Goal: Task Accomplishment & Management: Manage account settings

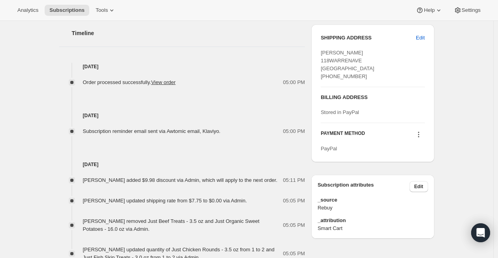
scroll to position [363, 0]
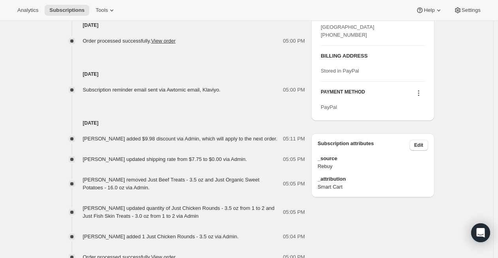
click at [148, 141] on span "[PERSON_NAME] added $9.98 discount via Admin, which will apply to the next orde…" at bounding box center [180, 139] width 195 height 6
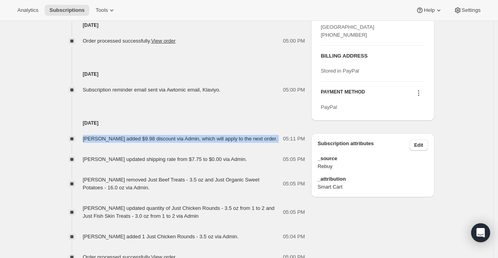
click at [148, 141] on span "[PERSON_NAME] added $9.98 discount via Admin, which will apply to the next orde…" at bounding box center [180, 139] width 195 height 6
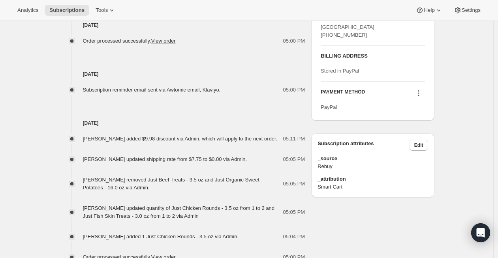
click at [148, 162] on span "[PERSON_NAME] updated shipping rate from $7.75 to $0.00 via Admin." at bounding box center [165, 159] width 164 height 6
click at [151, 191] on div "[PERSON_NAME] removed Just Beef Treats - 3.5 oz and Just Organic Sweet Potatoes…" at bounding box center [183, 184] width 200 height 16
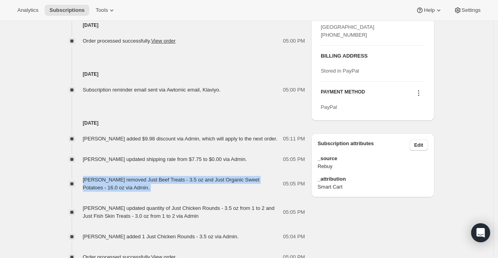
click at [151, 191] on div "[PERSON_NAME] removed Just Beef Treats - 3.5 oz and Just Organic Sweet Potatoes…" at bounding box center [183, 184] width 200 height 16
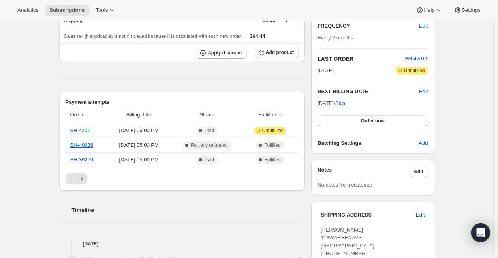
scroll to position [0, 0]
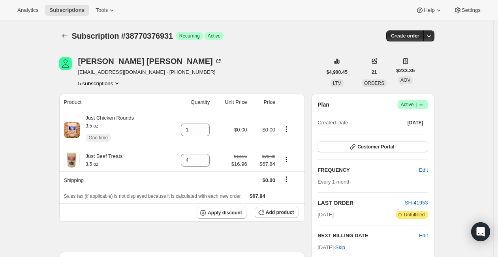
click at [116, 86] on button "5 subscriptions" at bounding box center [99, 83] width 43 height 8
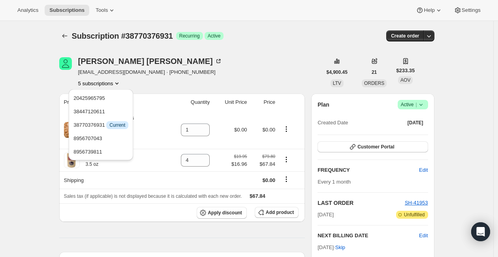
click at [225, 85] on div "Lisa Lewis lklewis109@mac.com · +13036381977 5 subscriptions" at bounding box center [190, 72] width 263 height 30
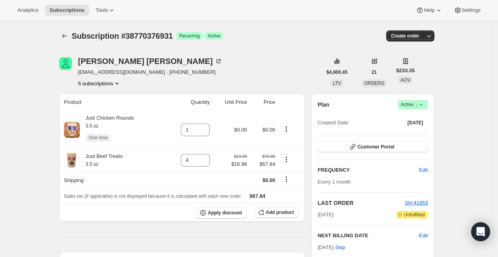
click at [104, 84] on button "5 subscriptions" at bounding box center [99, 83] width 43 height 8
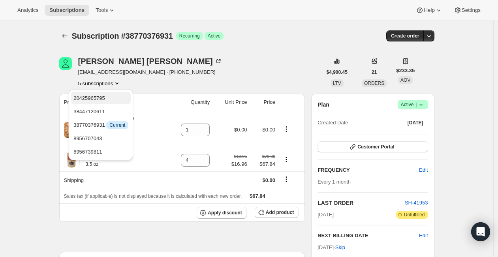
click at [109, 98] on span "20425965795" at bounding box center [100, 98] width 55 height 8
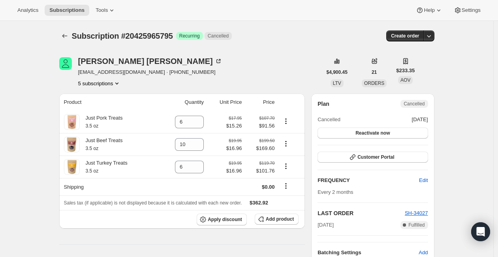
click at [110, 84] on button "5 subscriptions" at bounding box center [99, 83] width 43 height 8
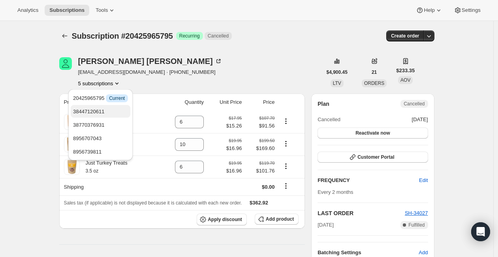
click at [98, 117] on button "38447120611" at bounding box center [101, 111] width 60 height 13
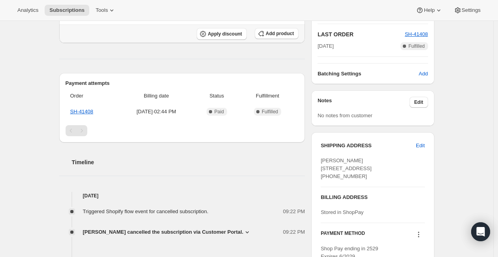
scroll to position [193, 0]
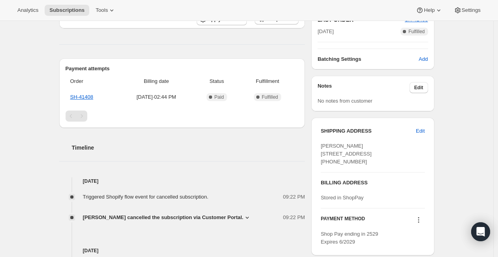
click at [212, 217] on span "Lisa Lewis cancelled the subscription via Customer Portal." at bounding box center [163, 218] width 161 height 8
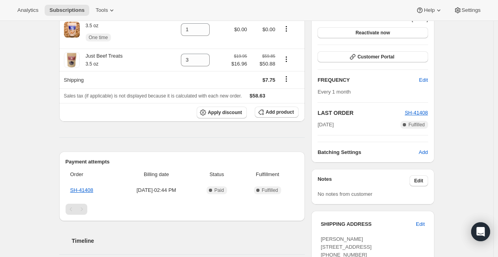
scroll to position [0, 0]
